Goal: Check status: Check status

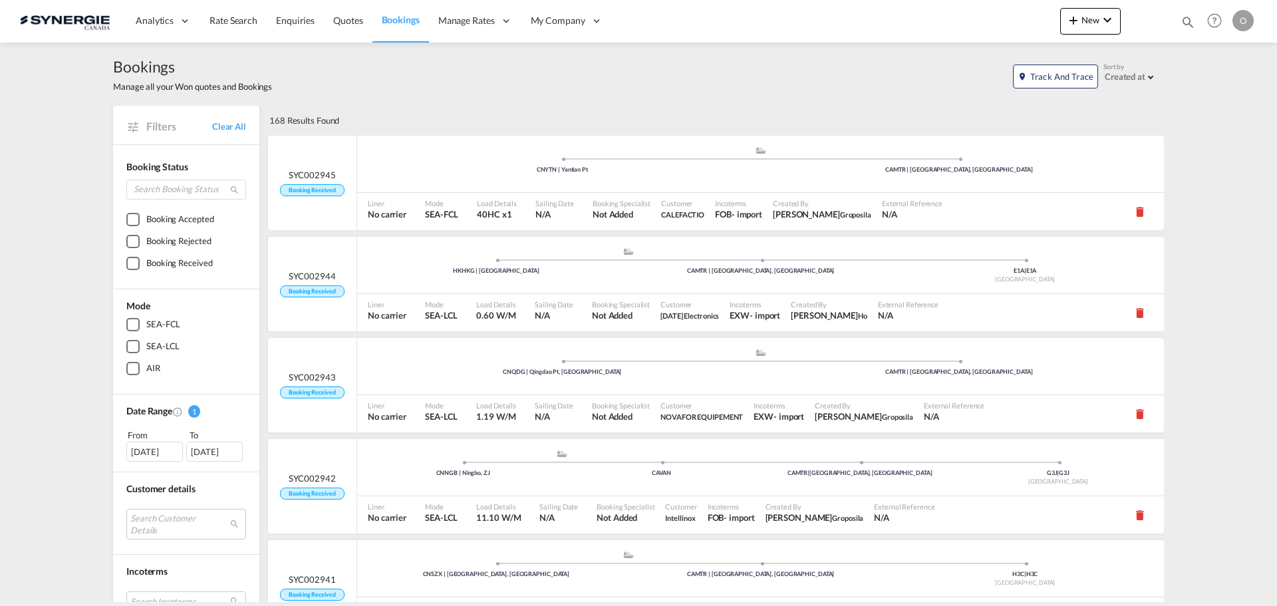
click at [1190, 20] on md-icon "icon-magnify" at bounding box center [1187, 22] width 15 height 15
click at [981, 31] on select "Bookings Quotes Enquiries" at bounding box center [975, 22] width 63 height 24
select select "Quotes"
click at [944, 10] on select "Bookings Quotes Enquiries" at bounding box center [975, 22] width 63 height 24
click at [1031, 18] on input at bounding box center [1088, 21] width 166 height 23
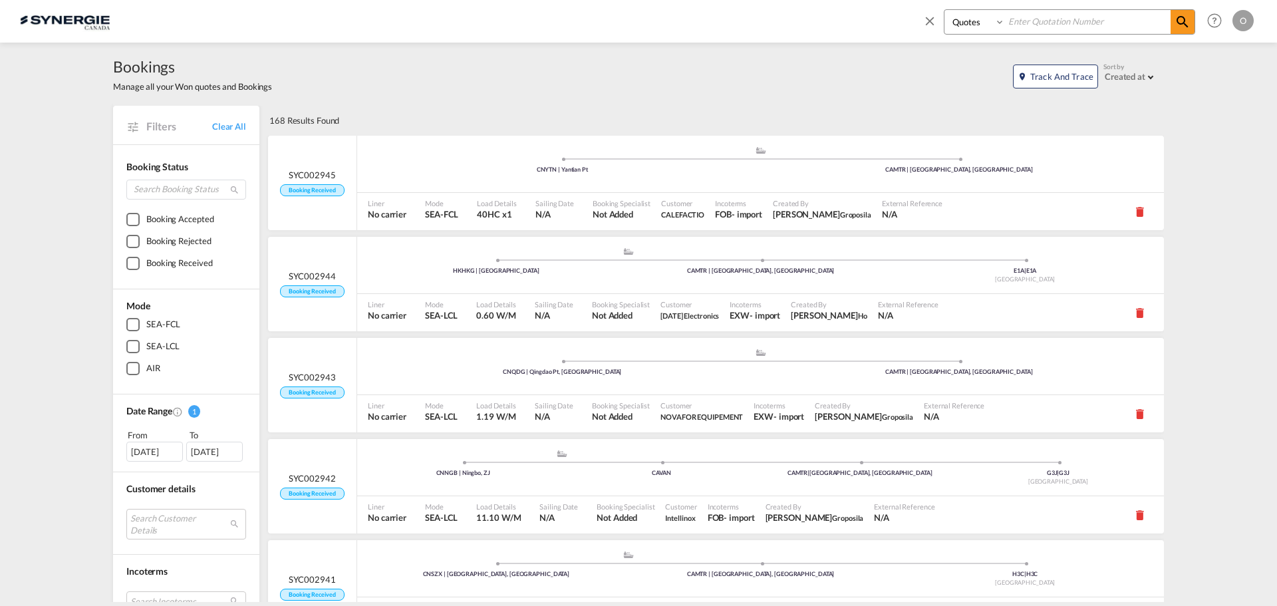
paste input "SYC000012961"
type input "SYC000012961"
click at [1186, 20] on md-icon "icon-magnify" at bounding box center [1182, 22] width 16 height 16
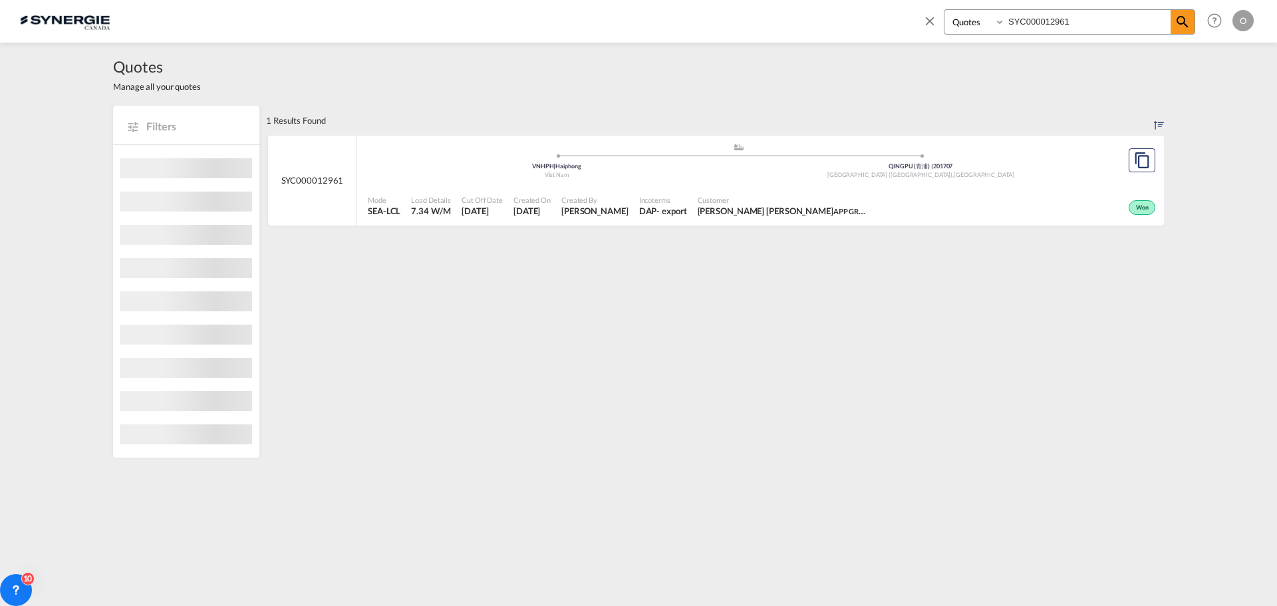
click at [692, 204] on div "Customer [PERSON_NAME] [PERSON_NAME] APP GROUP" at bounding box center [784, 206] width 184 height 33
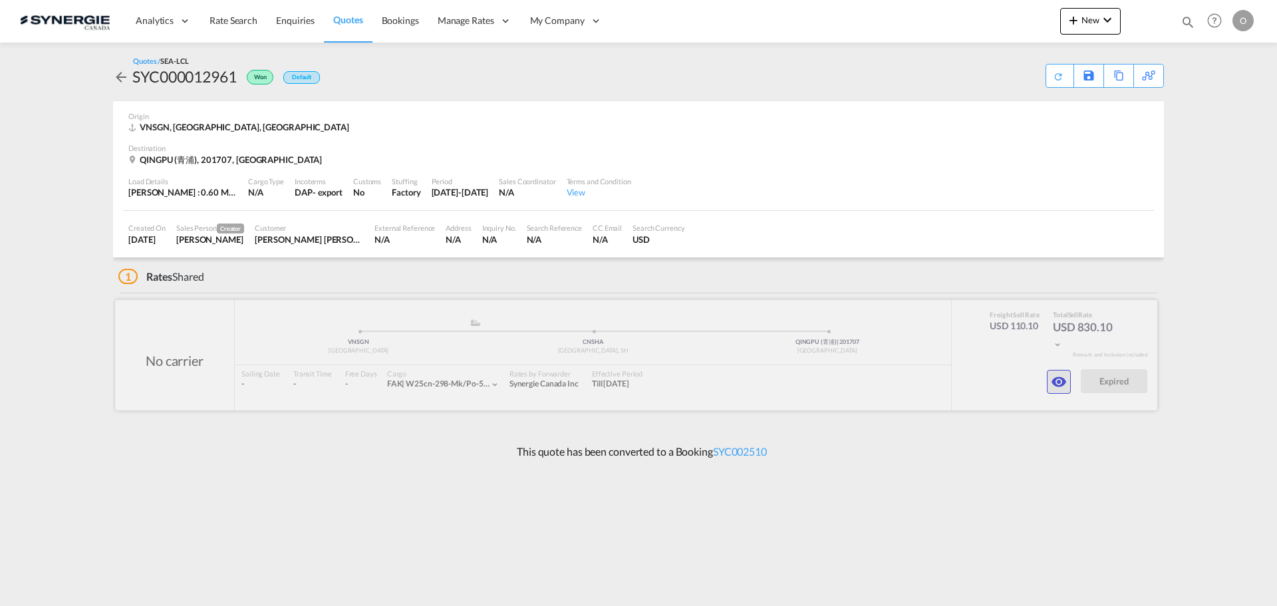
click at [1055, 381] on md-icon "icon-eye" at bounding box center [1059, 382] width 16 height 16
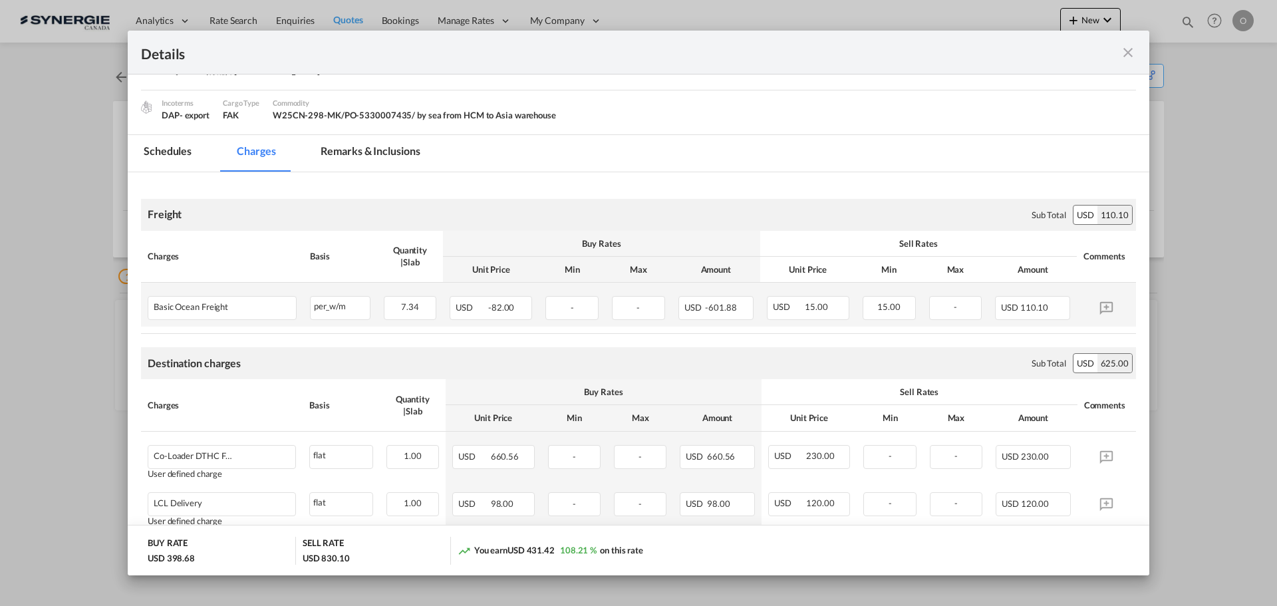
scroll to position [199, 0]
